Goal: Task Accomplishment & Management: Manage account settings

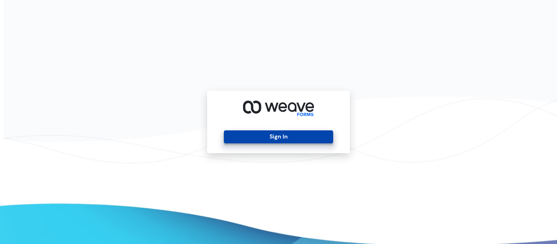
click at [282, 143] on button "Sign In" at bounding box center [278, 137] width 109 height 13
click at [294, 137] on button "Sign In" at bounding box center [278, 137] width 109 height 13
click at [281, 141] on button "Sign In" at bounding box center [278, 137] width 109 height 13
